Goal: Task Accomplishment & Management: Manage account settings

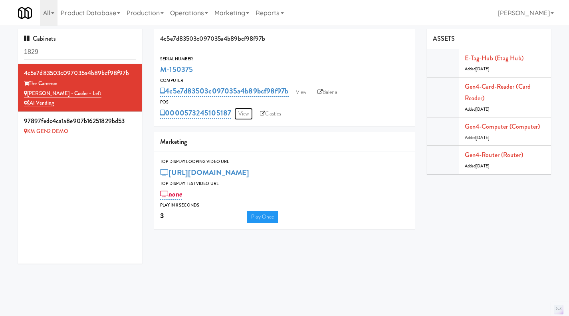
click at [245, 111] on link "View" at bounding box center [244, 114] width 18 height 12
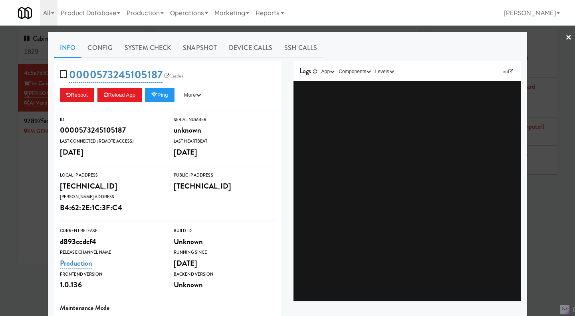
drag, startPoint x: 34, startPoint y: 186, endPoint x: 44, endPoint y: 179, distance: 12.6
click at [34, 186] on div at bounding box center [287, 158] width 575 height 316
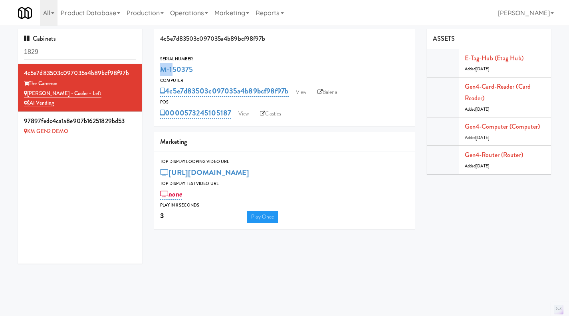
drag, startPoint x: 213, startPoint y: 60, endPoint x: 169, endPoint y: 67, distance: 44.9
click at [169, 67] on div "Serial Number M-150375" at bounding box center [284, 66] width 261 height 22
drag, startPoint x: 207, startPoint y: 65, endPoint x: 161, endPoint y: 69, distance: 45.8
click at [161, 69] on div "M-150375" at bounding box center [284, 70] width 249 height 14
copy link "M-150375"
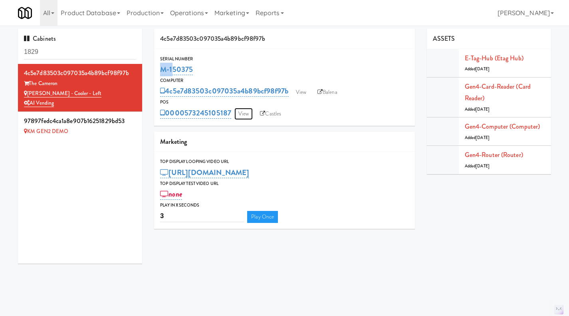
click at [238, 115] on link "View" at bounding box center [244, 114] width 18 height 12
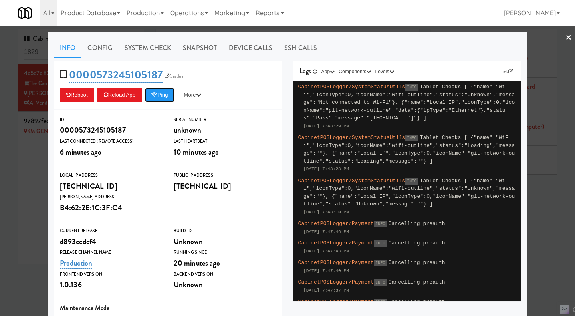
click at [167, 98] on button "Ping" at bounding box center [160, 95] width 30 height 14
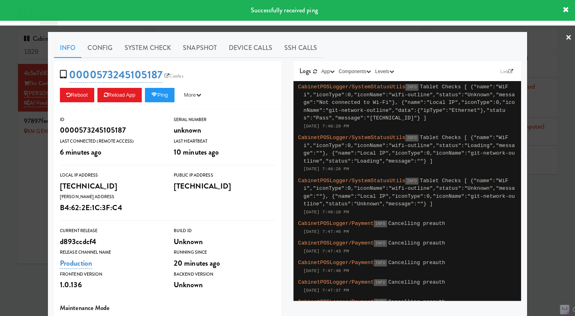
click at [168, 41] on link "System Check" at bounding box center [148, 48] width 58 height 20
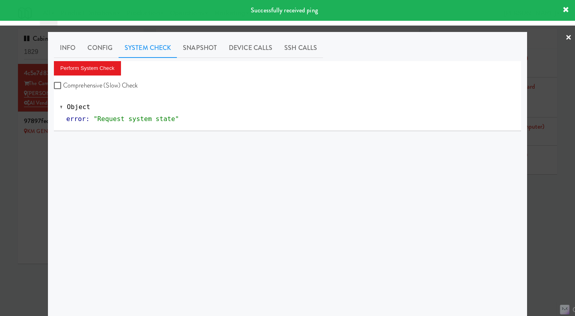
click at [102, 88] on label "Comprehensive (Slow) Check" at bounding box center [96, 86] width 84 height 12
click at [63, 88] on input "Comprehensive (Slow) Check" at bounding box center [58, 86] width 9 height 6
checkbox input "true"
click at [92, 68] on button "Perform System Check" at bounding box center [87, 68] width 67 height 14
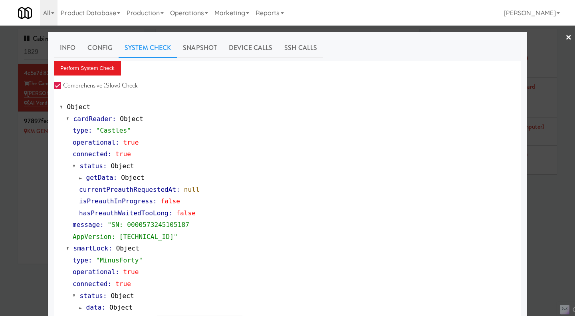
click at [210, 50] on link "Snapshot" at bounding box center [200, 48] width 46 height 20
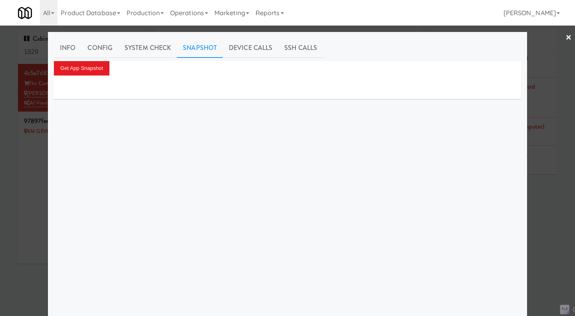
click at [89, 76] on div at bounding box center [288, 88] width 468 height 24
click at [80, 68] on button "Get App Snapshot" at bounding box center [82, 68] width 56 height 14
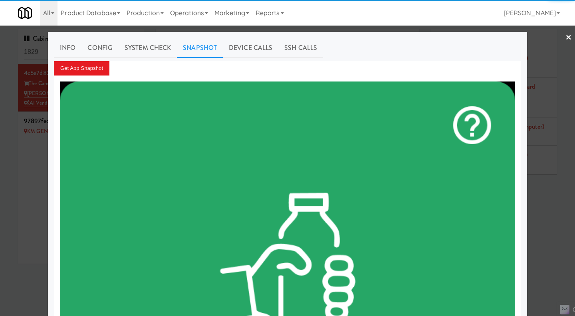
click at [554, 203] on div at bounding box center [287, 158] width 575 height 316
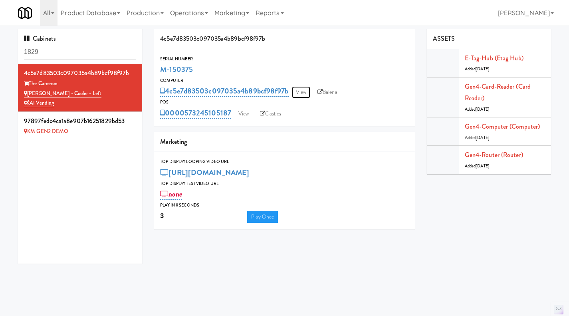
click at [303, 92] on link "View" at bounding box center [301, 92] width 18 height 12
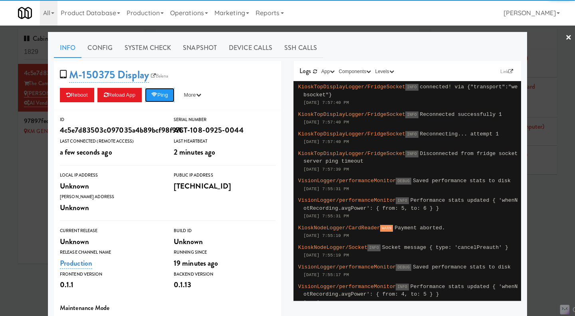
click at [153, 98] on button "Ping" at bounding box center [160, 95] width 30 height 14
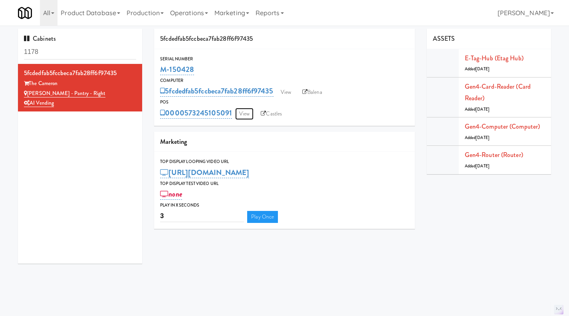
click at [246, 113] on link "View" at bounding box center [244, 114] width 18 height 12
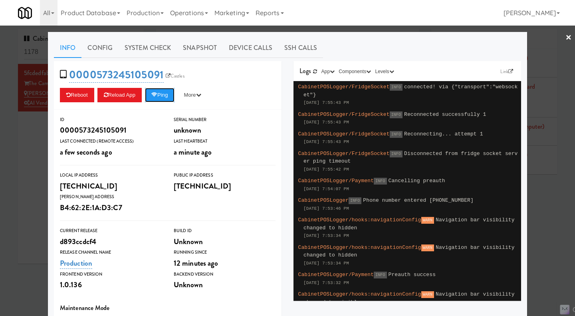
click at [164, 97] on button "Ping" at bounding box center [160, 95] width 30 height 14
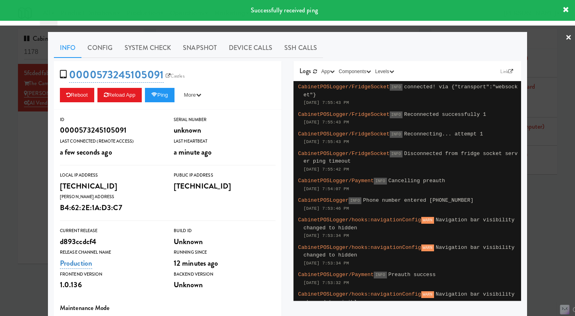
click at [153, 51] on link "System Check" at bounding box center [148, 48] width 58 height 20
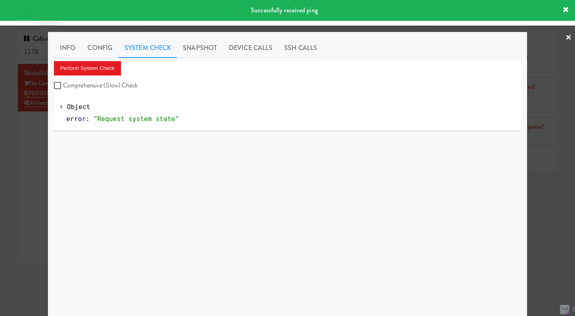
click at [124, 86] on label "Comprehensive (Slow) Check" at bounding box center [96, 86] width 84 height 12
click at [63, 86] on input "Comprehensive (Slow) Check" at bounding box center [58, 86] width 9 height 6
checkbox input "true"
click at [105, 71] on button "Perform System Check" at bounding box center [87, 68] width 67 height 14
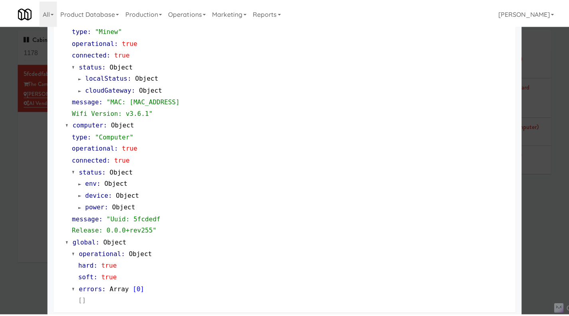
scroll to position [682, 0]
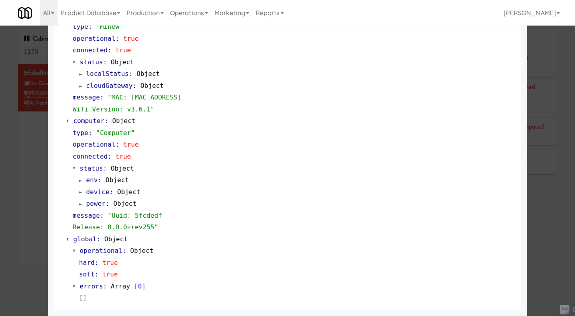
click at [555, 227] on div at bounding box center [287, 158] width 575 height 316
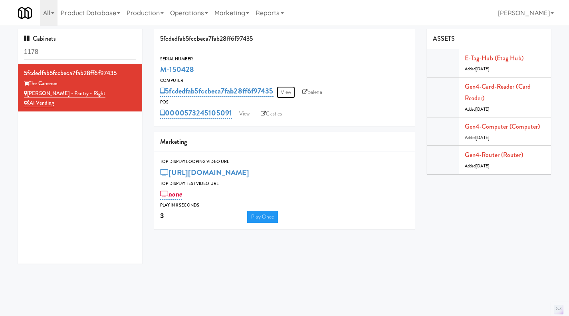
click at [289, 94] on link "View" at bounding box center [286, 92] width 18 height 12
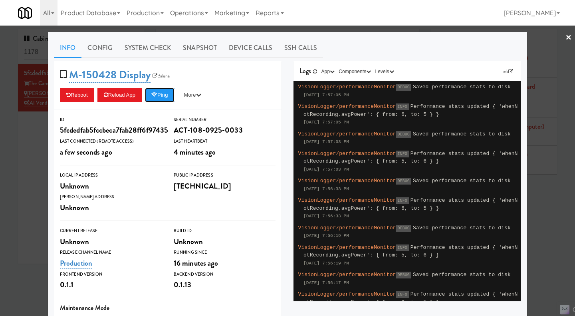
click at [160, 94] on button "Ping" at bounding box center [160, 95] width 30 height 14
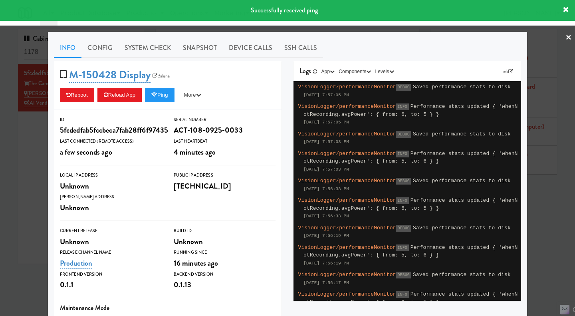
click at [155, 50] on link "System Check" at bounding box center [148, 48] width 58 height 20
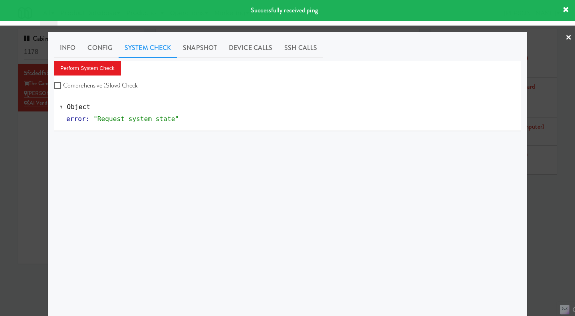
click at [201, 46] on link "Snapshot" at bounding box center [200, 48] width 46 height 20
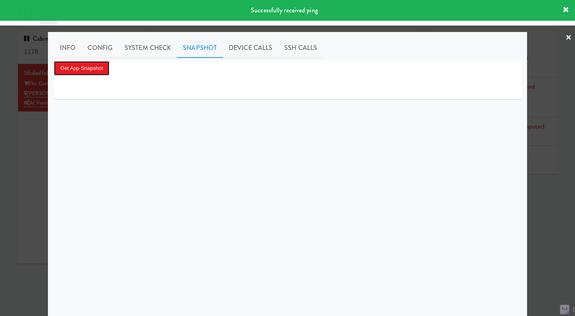
click at [92, 72] on button "Get App Snapshot" at bounding box center [82, 68] width 56 height 14
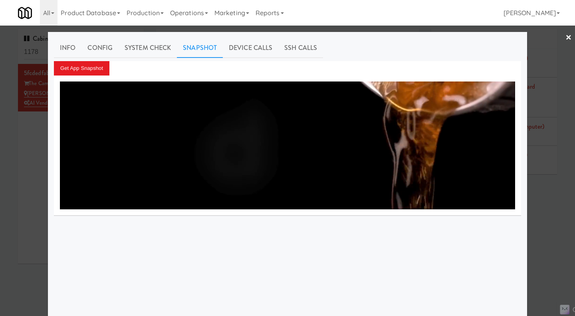
click at [535, 225] on div at bounding box center [287, 158] width 575 height 316
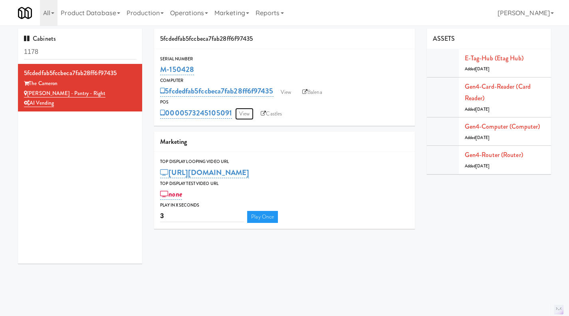
click at [245, 109] on link "View" at bounding box center [244, 114] width 18 height 12
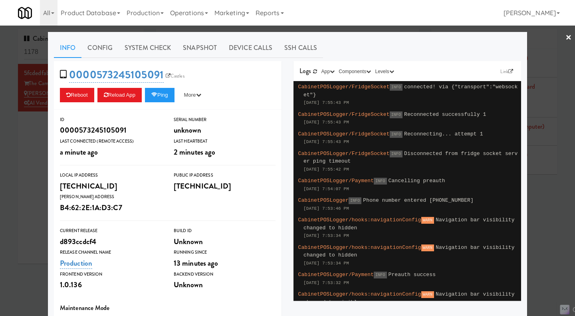
click at [215, 48] on link "Snapshot" at bounding box center [200, 48] width 46 height 20
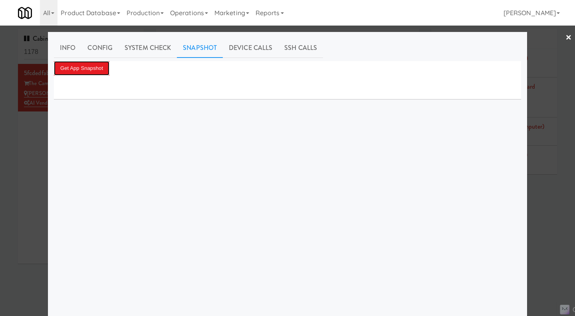
click at [88, 75] on button "Get App Snapshot" at bounding box center [82, 68] width 56 height 14
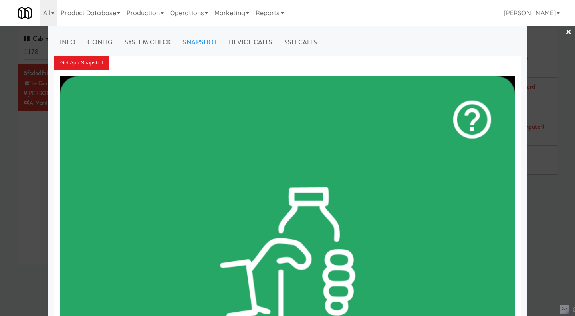
scroll to position [8, 0]
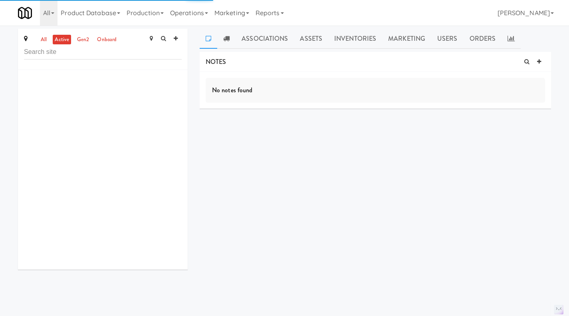
click at [43, 39] on link "all" at bounding box center [44, 40] width 10 height 10
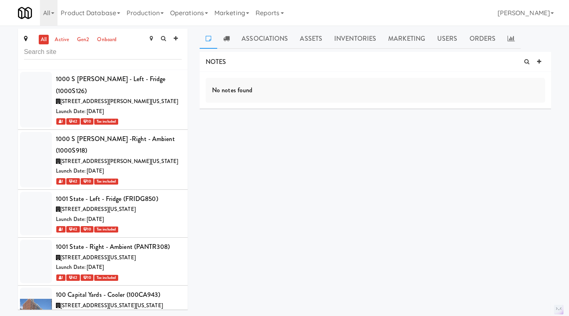
scroll to position [15921, 0]
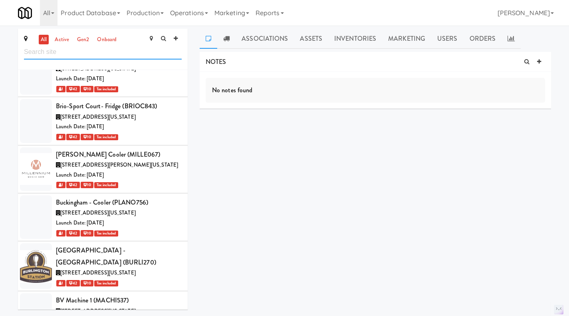
click at [52, 56] on input "text" at bounding box center [103, 52] width 158 height 15
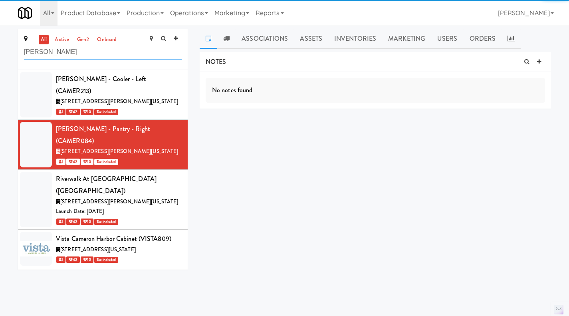
scroll to position [0, 0]
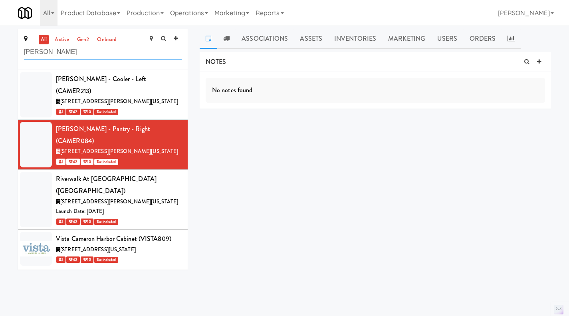
type input "[PERSON_NAME]"
click at [180, 122] on icon at bounding box center [182, 124] width 4 height 5
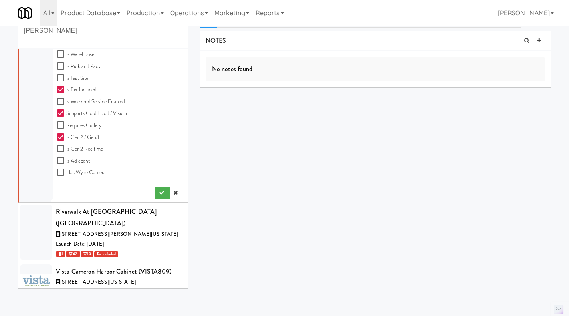
scroll to position [22, 0]
click at [174, 190] on icon at bounding box center [176, 192] width 4 height 5
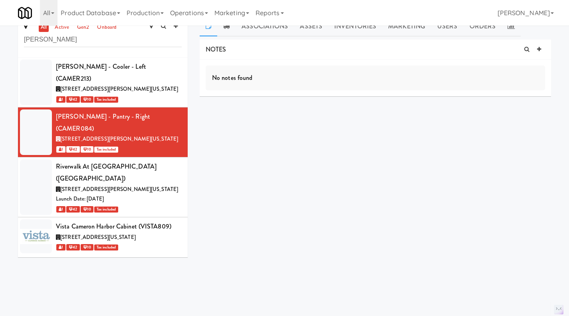
scroll to position [0, 0]
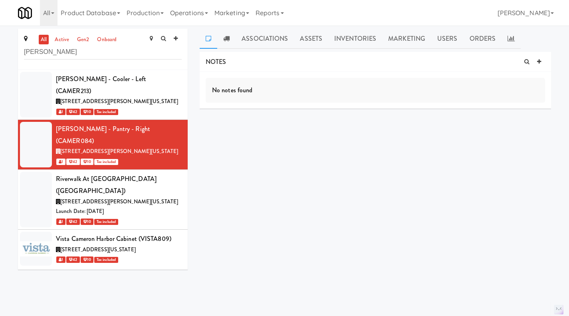
click at [539, 61] on icon at bounding box center [539, 61] width 4 height 5
click at [254, 101] on p at bounding box center [375, 101] width 327 height 9
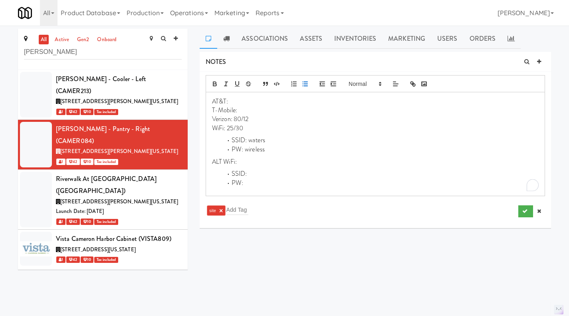
click at [256, 171] on li "SSID:" at bounding box center [380, 173] width 317 height 9
click at [248, 164] on p "ALT WiFi:" at bounding box center [375, 161] width 327 height 9
click at [255, 153] on li "PW: wireless" at bounding box center [380, 149] width 317 height 9
click at [257, 141] on li "SSID: waters" at bounding box center [380, 140] width 317 height 9
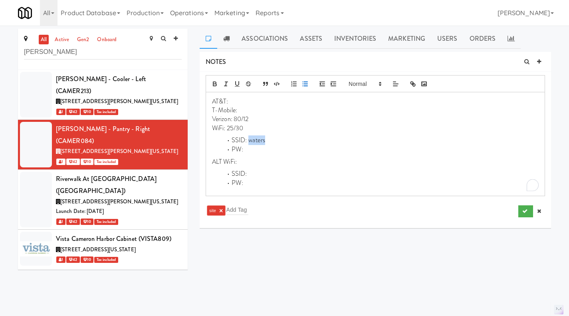
click at [257, 141] on li "SSID: waters" at bounding box center [380, 140] width 317 height 9
drag, startPoint x: 248, startPoint y: 129, endPoint x: 228, endPoint y: 128, distance: 20.0
click at [228, 128] on p "WiFi: 25/30" at bounding box center [375, 128] width 327 height 9
drag, startPoint x: 257, startPoint y: 119, endPoint x: 234, endPoint y: 122, distance: 22.6
click at [234, 122] on p "Verizon: 80/12" at bounding box center [375, 119] width 327 height 9
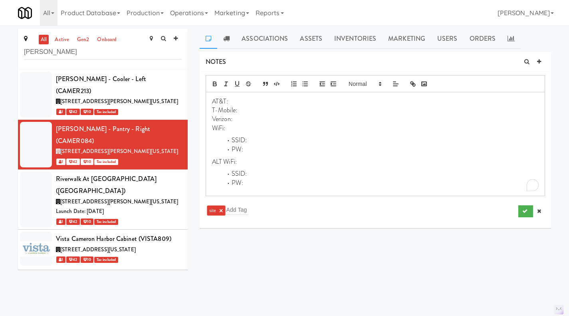
click at [266, 145] on li "PW:" at bounding box center [380, 149] width 317 height 9
click at [264, 143] on li "SSID:" at bounding box center [380, 140] width 317 height 9
click at [269, 149] on li "PW:" at bounding box center [380, 149] width 317 height 9
click at [239, 210] on input "text" at bounding box center [238, 210] width 22 height 10
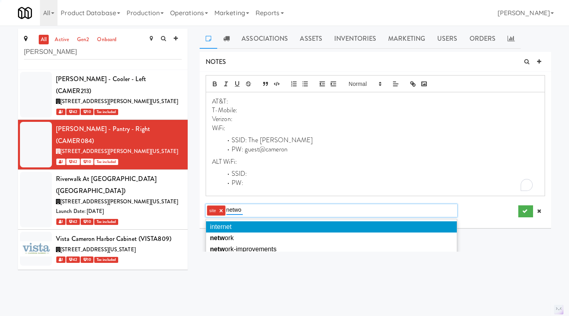
type input "networ"
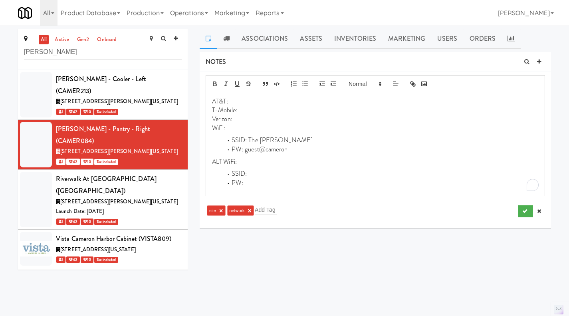
drag, startPoint x: 255, startPoint y: 181, endPoint x: 211, endPoint y: 95, distance: 97.2
click at [211, 95] on div "AT&T: T-Mobile: Verizon: WiFi: SSID: The Cameron Guest PW: guest@cameron ALT Wi…" at bounding box center [375, 143] width 339 height 103
copy div "AT&T: T-Mobile: Verizon: WiFi: SSID: The Cameron Guest PW: guest@cameron ALT Wi…"
click at [255, 121] on p "Verizon:" at bounding box center [375, 119] width 327 height 9
click at [252, 109] on p "T-Mobile:" at bounding box center [375, 110] width 327 height 9
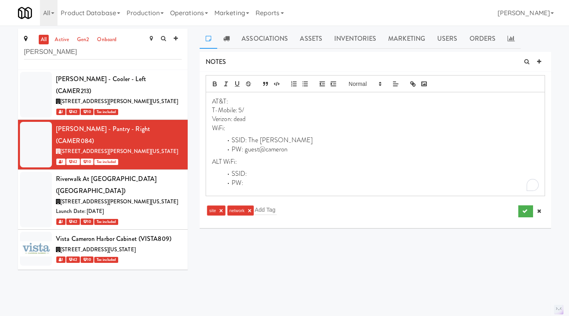
click at [265, 110] on p "T-Mobile: 5/" at bounding box center [375, 110] width 327 height 9
drag, startPoint x: 307, startPoint y: 142, endPoint x: 250, endPoint y: 141, distance: 57.1
click at [249, 141] on li "SSID: The [PERSON_NAME]" at bounding box center [380, 140] width 317 height 9
copy li "The [PERSON_NAME]"
drag, startPoint x: 297, startPoint y: 151, endPoint x: 246, endPoint y: 152, distance: 51.6
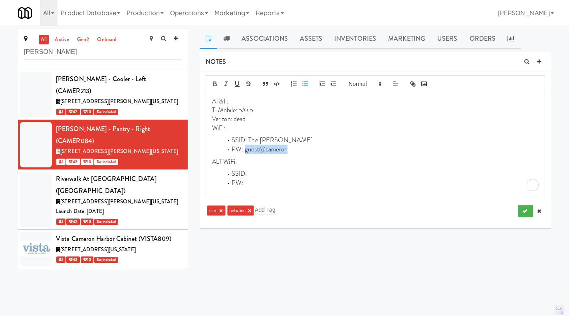
click at [245, 152] on li "PW: guest@cameron" at bounding box center [380, 149] width 317 height 9
copy li "guest@cameron"
click at [257, 126] on p "WiFi:" at bounding box center [375, 128] width 327 height 9
click at [526, 213] on icon "submit" at bounding box center [525, 211] width 5 height 5
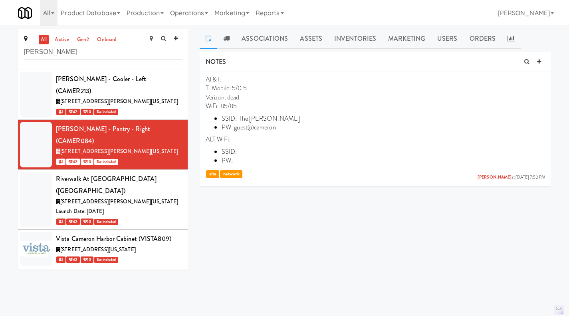
click at [543, 77] on icon at bounding box center [546, 76] width 6 height 7
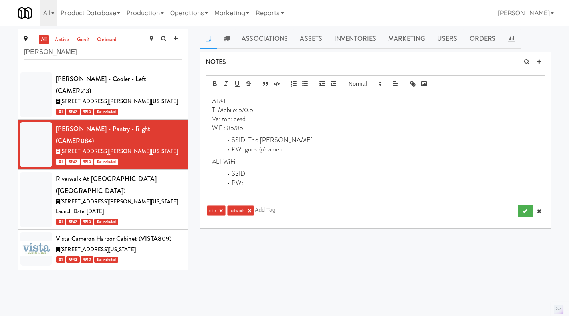
click at [238, 100] on p "AT&T:" at bounding box center [375, 101] width 327 height 9
click at [525, 213] on icon "submit" at bounding box center [525, 211] width 5 height 5
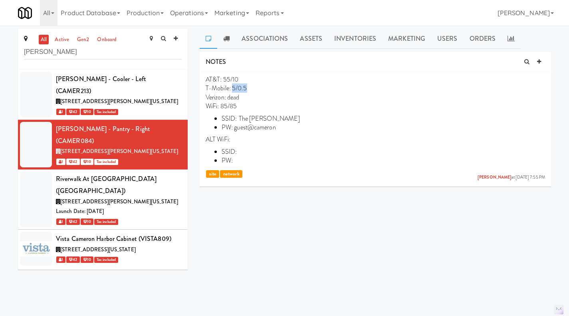
drag, startPoint x: 252, startPoint y: 87, endPoint x: 233, endPoint y: 87, distance: 19.6
click at [233, 87] on p "T-Mobile: 5/0.5" at bounding box center [376, 88] width 340 height 9
copy p "5/0.5"
click at [67, 40] on link "active" at bounding box center [62, 40] width 18 height 10
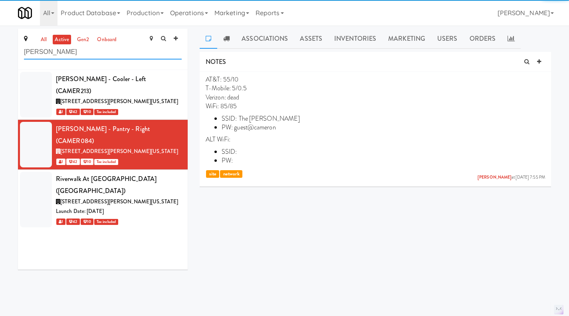
click at [59, 51] on input "[PERSON_NAME]" at bounding box center [103, 52] width 158 height 15
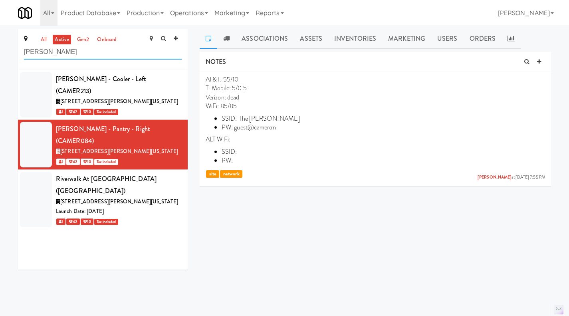
click at [59, 51] on input "[PERSON_NAME]" at bounding box center [103, 52] width 158 height 15
click at [177, 16] on link "Operations" at bounding box center [189, 13] width 44 height 26
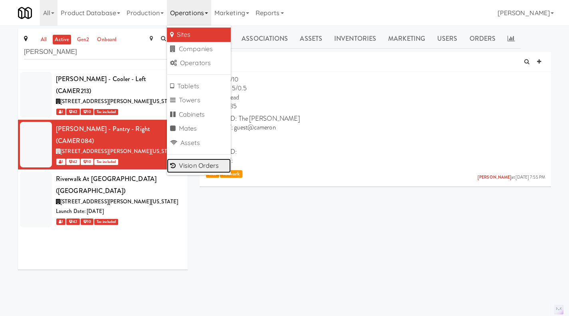
click at [209, 167] on link "Vision Orders" at bounding box center [199, 166] width 64 height 14
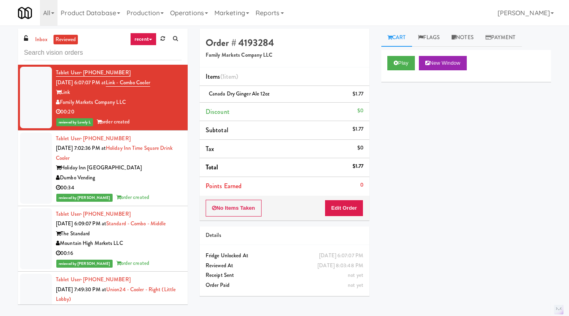
click at [41, 32] on div "inbox reviewed recent all unclear take inventory issue suspicious failed recent…" at bounding box center [103, 47] width 170 height 36
click at [46, 39] on link "inbox" at bounding box center [41, 40] width 16 height 10
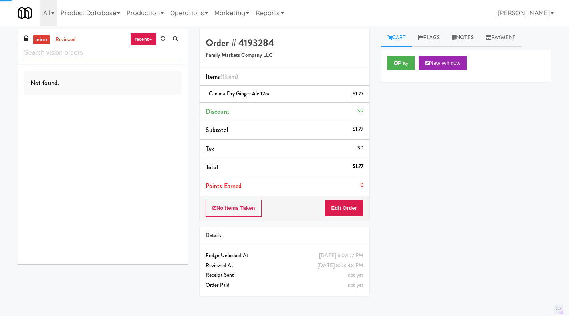
click at [53, 53] on input "text" at bounding box center [103, 53] width 158 height 15
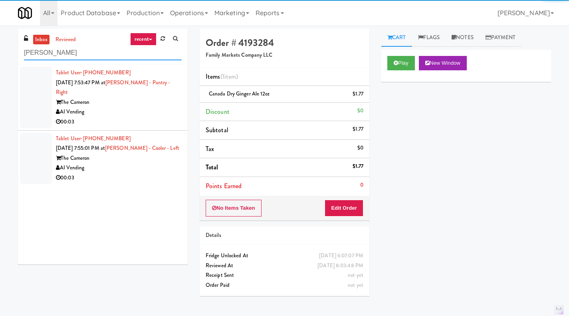
type input "[PERSON_NAME]"
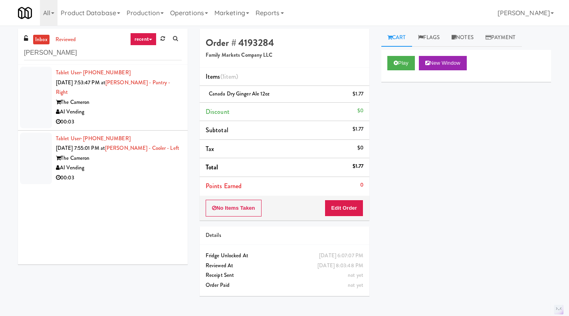
click at [127, 107] on div "AI Vending" at bounding box center [119, 112] width 126 height 10
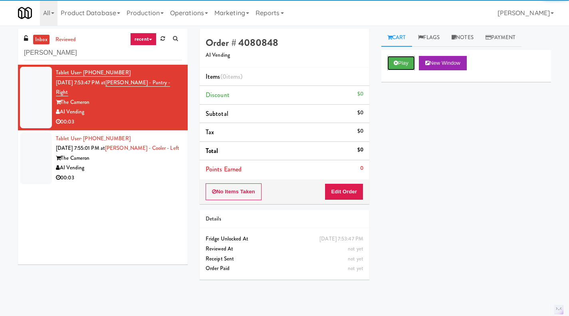
click at [400, 60] on button "Play" at bounding box center [402, 63] width 28 height 14
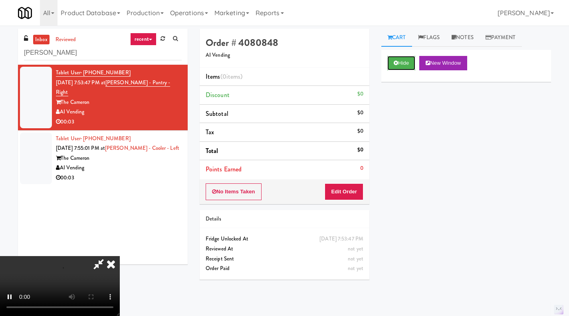
scroll to position [64, 0]
click at [410, 134] on div "Hide New Window Primary Flag Clear Flag if unable to determine what was taken o…" at bounding box center [467, 200] width 170 height 300
click at [120, 256] on icon at bounding box center [111, 264] width 18 height 16
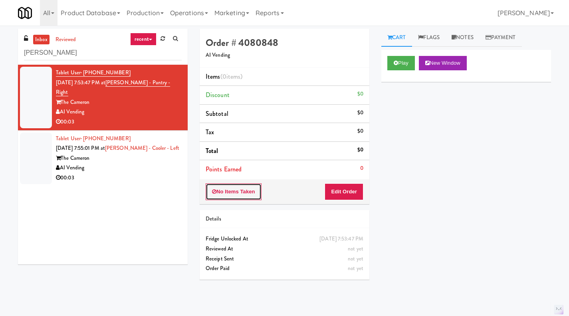
click at [237, 191] on button "No Items Taken" at bounding box center [234, 191] width 56 height 17
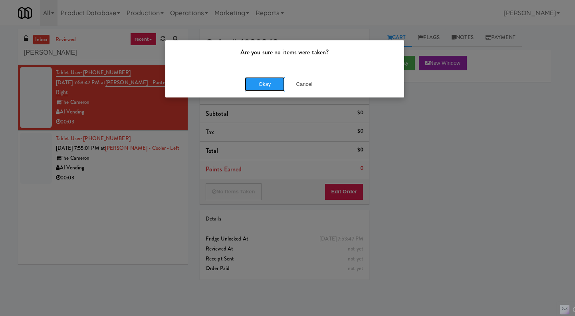
click at [259, 85] on button "Okay" at bounding box center [265, 84] width 40 height 14
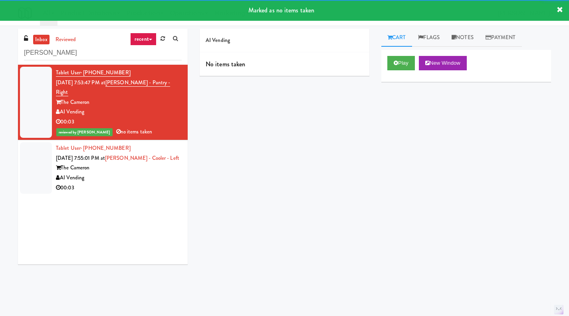
click at [158, 163] on div "The Cameron" at bounding box center [119, 168] width 126 height 10
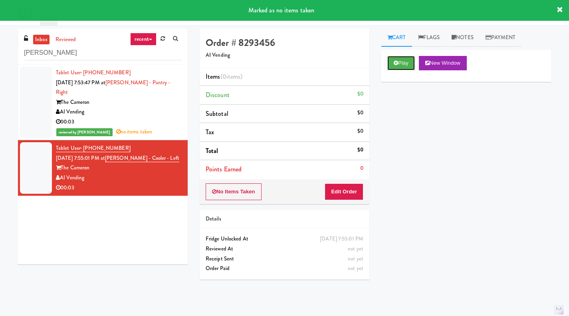
click at [408, 62] on button "Play" at bounding box center [402, 63] width 28 height 14
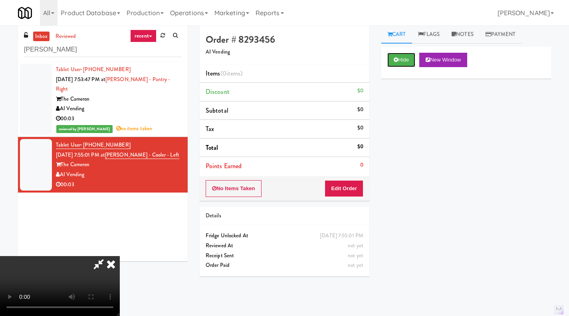
scroll to position [4, 0]
click at [410, 174] on div "Hide New Window Primary Flag Clear Flag if unable to determine what was taken o…" at bounding box center [467, 196] width 170 height 300
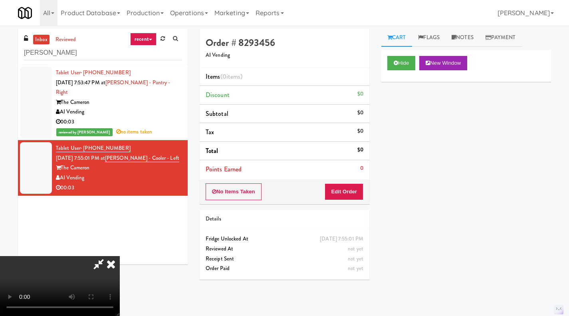
click at [120, 256] on icon at bounding box center [111, 264] width 18 height 16
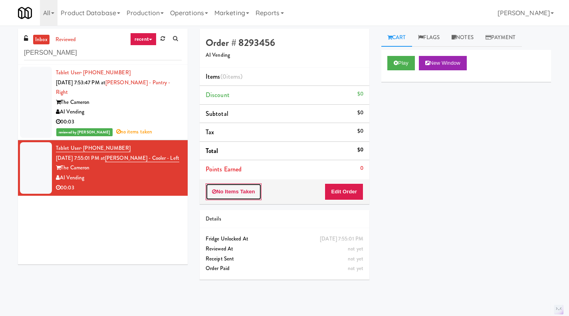
click at [232, 190] on button "No Items Taken" at bounding box center [234, 191] width 56 height 17
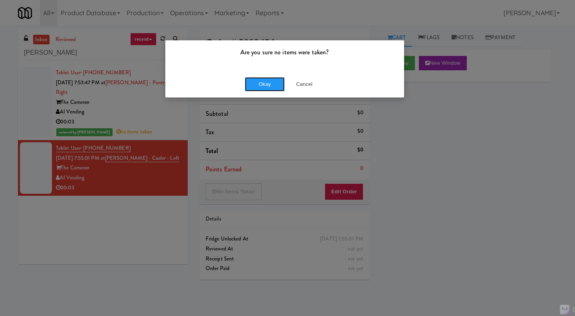
click at [264, 86] on button "Okay" at bounding box center [265, 84] width 40 height 14
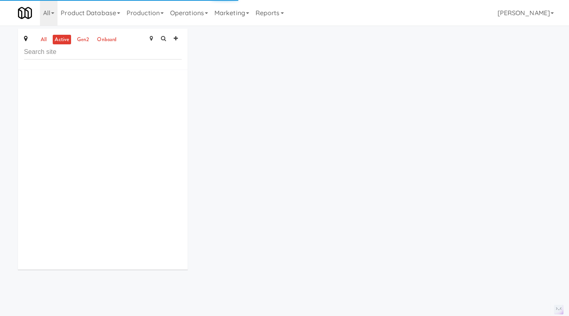
click at [46, 40] on link "all" at bounding box center [44, 40] width 10 height 10
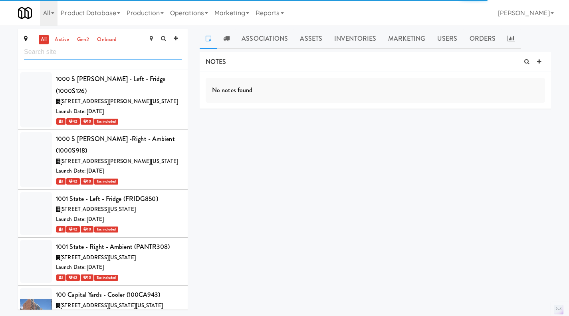
click at [51, 55] on input "text" at bounding box center [103, 52] width 158 height 15
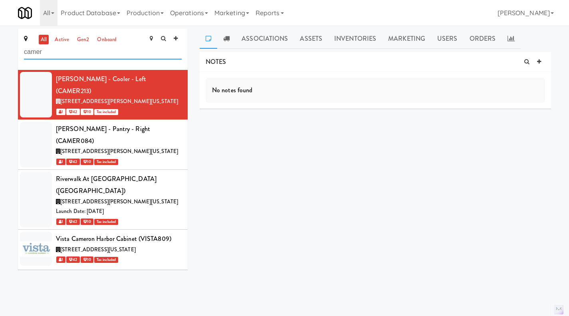
type input "camer"
click at [541, 60] on icon at bounding box center [539, 61] width 4 height 5
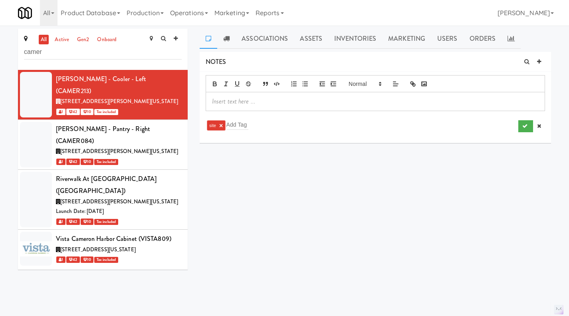
click at [237, 104] on p at bounding box center [375, 101] width 327 height 9
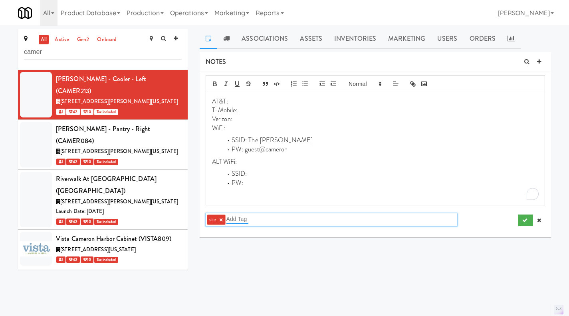
click at [237, 217] on input "text" at bounding box center [238, 219] width 22 height 10
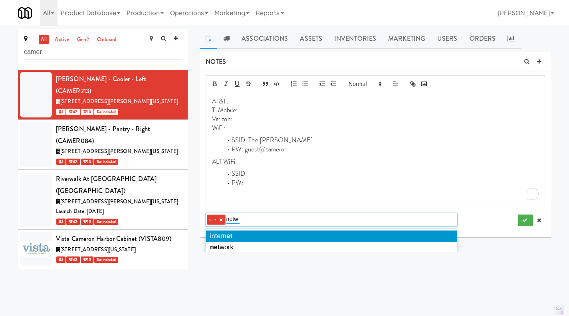
type input "netwo"
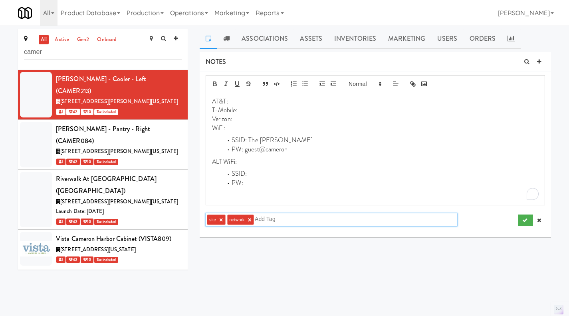
click at [295, 165] on p "ALT WiFi:" at bounding box center [375, 161] width 327 height 9
click at [250, 200] on p "To enrich screen reader interactions, please activate Accessibility in Grammarl…" at bounding box center [375, 195] width 327 height 9
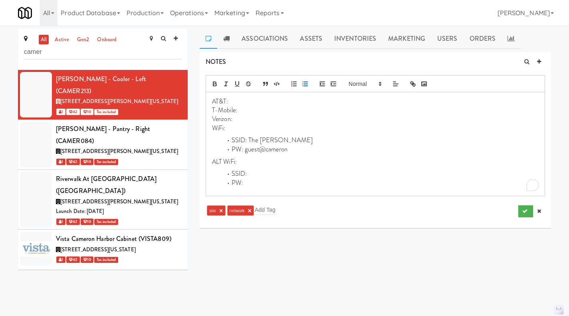
click at [241, 119] on p "Verizon:" at bounding box center [375, 119] width 327 height 9
click at [238, 119] on p "Verizon: 9/2" at bounding box center [375, 119] width 327 height 9
click at [237, 103] on p "AT&T:" at bounding box center [375, 101] width 327 height 9
drag, startPoint x: 295, startPoint y: 153, endPoint x: 245, endPoint y: 151, distance: 50.0
click at [245, 151] on li "PW: guest@cameron" at bounding box center [380, 149] width 317 height 9
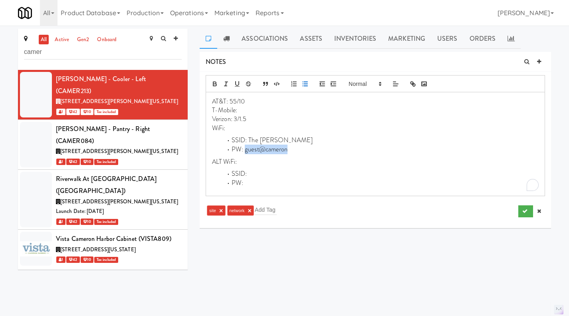
copy li "guest@cameron"
click at [278, 133] on div "AT&T: 55/10 T-Mobile: Verizon: 3/1.5 WiFi: SSID: The Cameron Guest PW: guest@ca…" at bounding box center [375, 143] width 339 height 103
copy div "AT&T: 55/10 T-Mobile: Verizon: 3/1.5 WiFi: SSID: The Cameron Guest PW: guest@ca…"
click at [246, 123] on p "Verizon: 3/1.5" at bounding box center [375, 119] width 327 height 9
click at [244, 129] on p "WiFi:" at bounding box center [375, 128] width 327 height 9
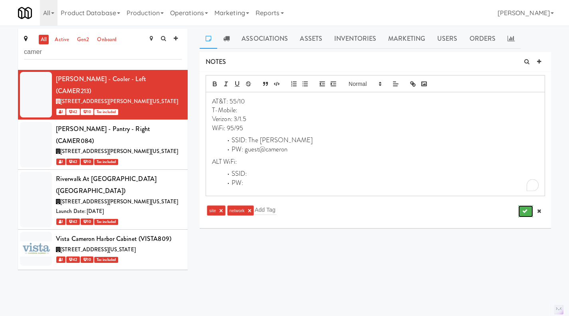
click at [521, 211] on button "submit" at bounding box center [526, 211] width 15 height 12
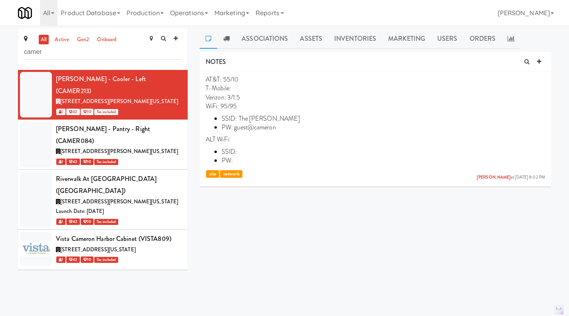
click at [180, 75] on icon at bounding box center [182, 74] width 4 height 5
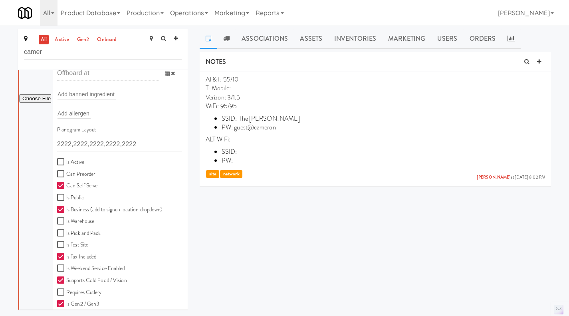
click at [67, 160] on label "Is Active" at bounding box center [70, 162] width 27 height 10
click at [66, 160] on input "Is Active" at bounding box center [61, 162] width 9 height 6
checkbox input "true"
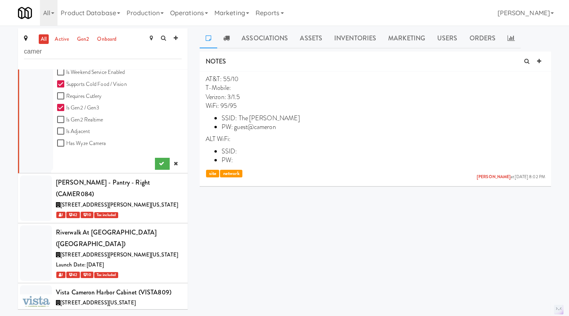
scroll to position [0, 0]
click at [159, 166] on icon "submit" at bounding box center [161, 163] width 5 height 5
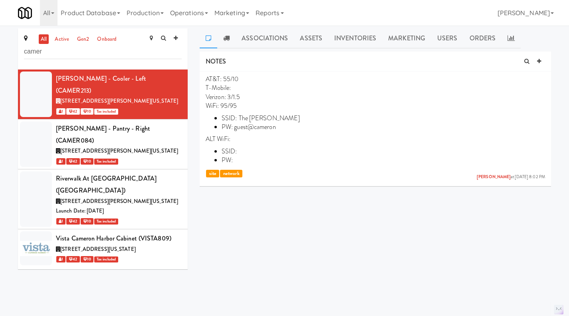
click at [180, 121] on icon at bounding box center [182, 123] width 4 height 5
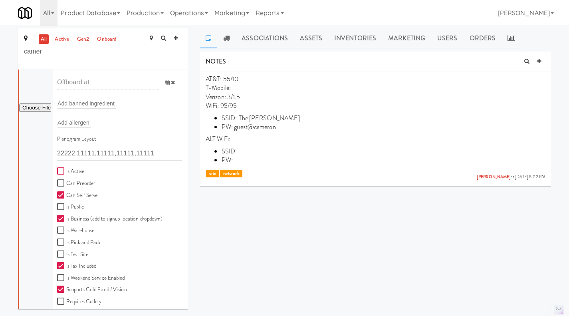
click at [66, 168] on input "Is Active" at bounding box center [61, 171] width 9 height 6
checkbox input "true"
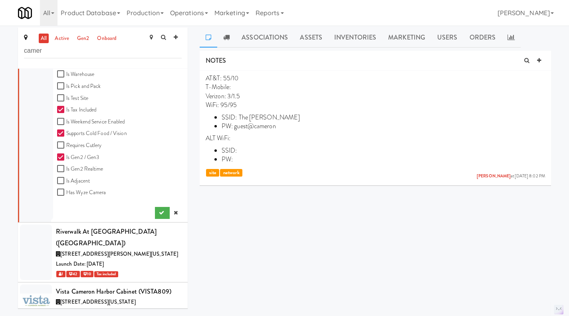
scroll to position [2, 0]
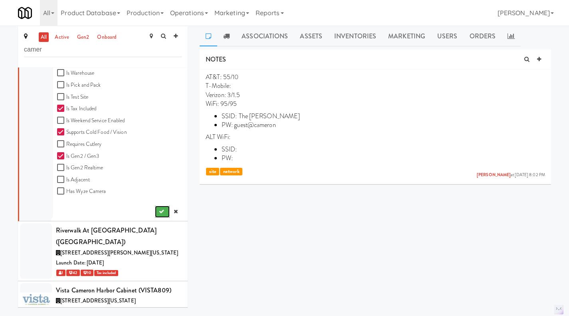
click at [155, 206] on button "submit" at bounding box center [162, 212] width 15 height 12
